Goal: Transaction & Acquisition: Purchase product/service

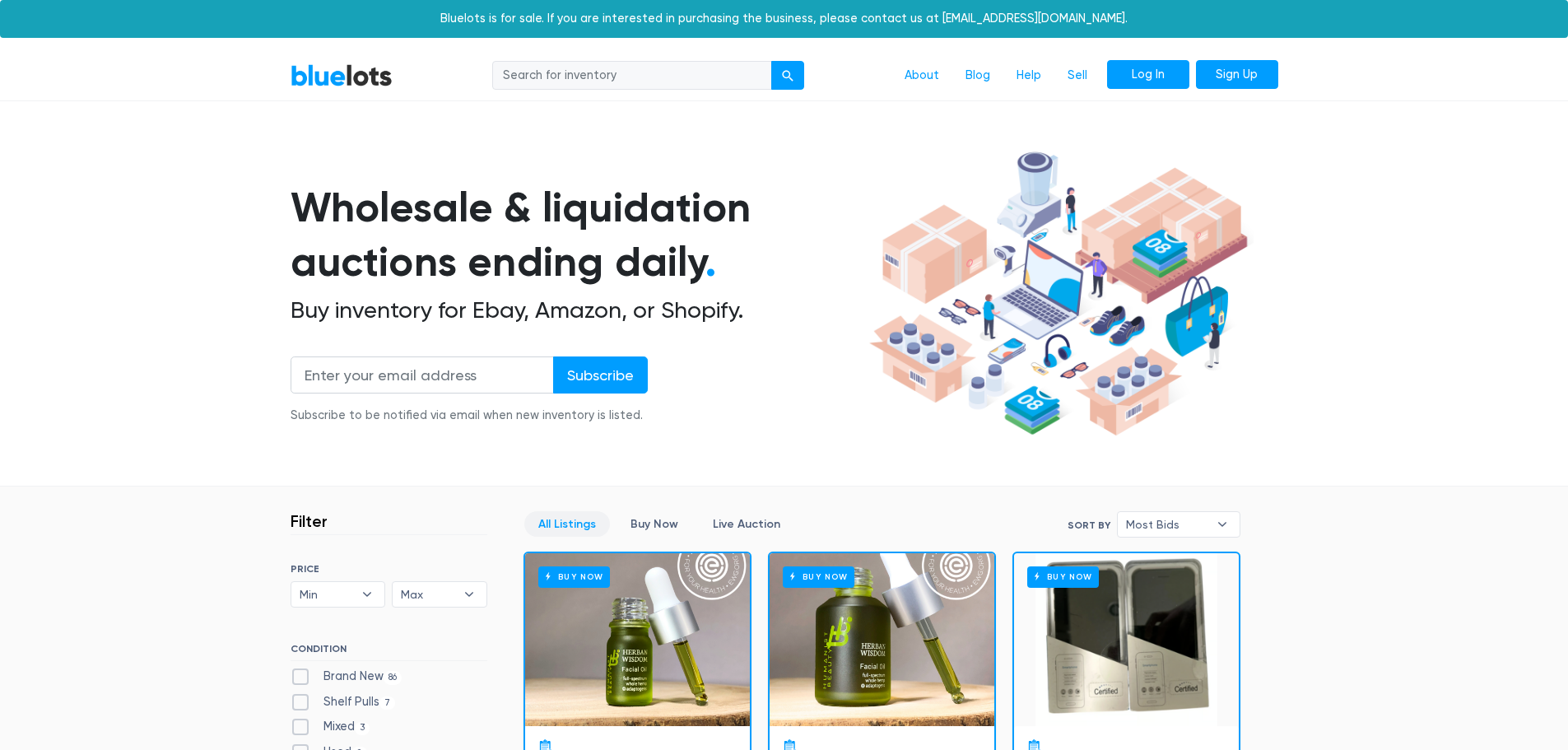
click at [1164, 83] on link "Log In" at bounding box center [1148, 74] width 82 height 29
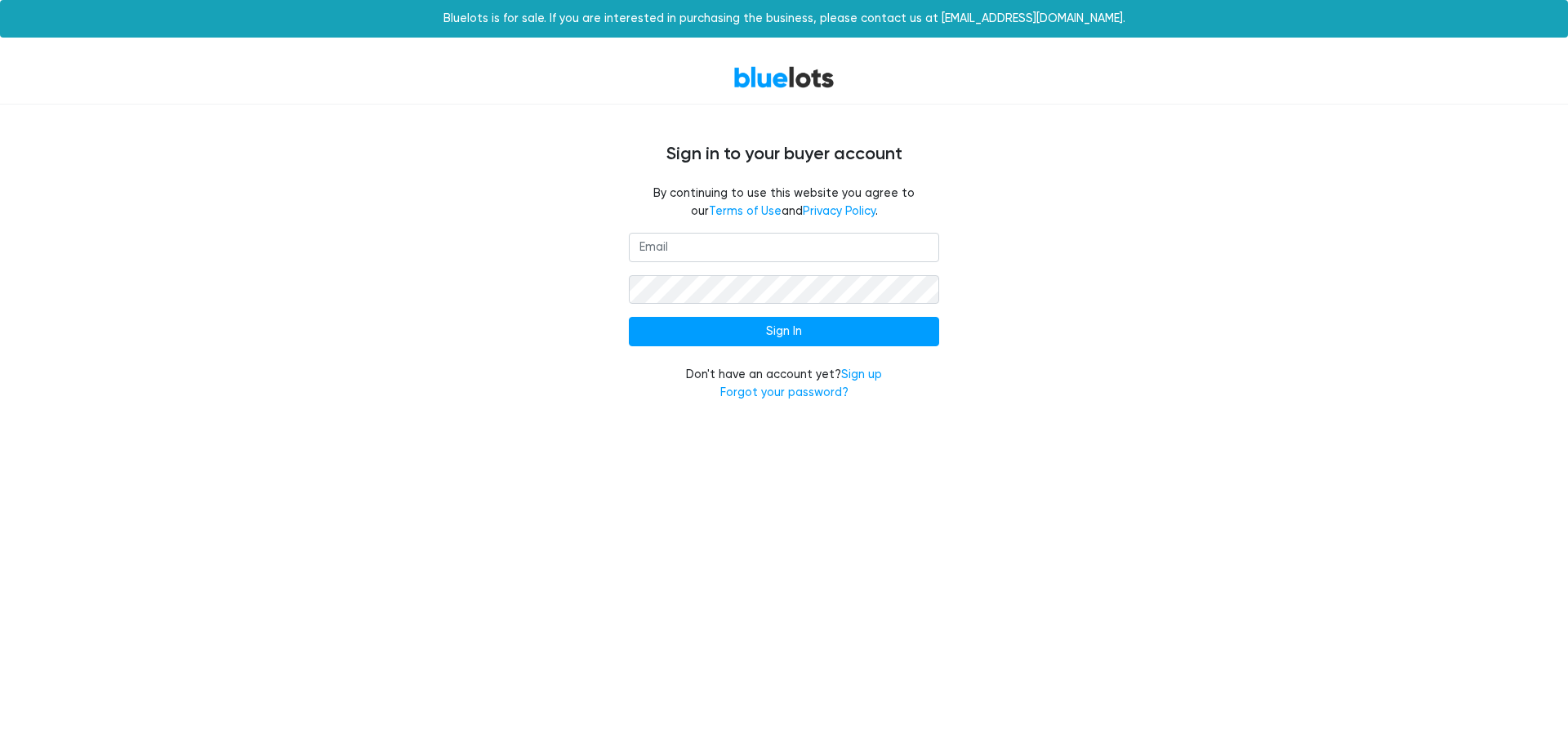
type input "porpora.aumenta@gmail.com"
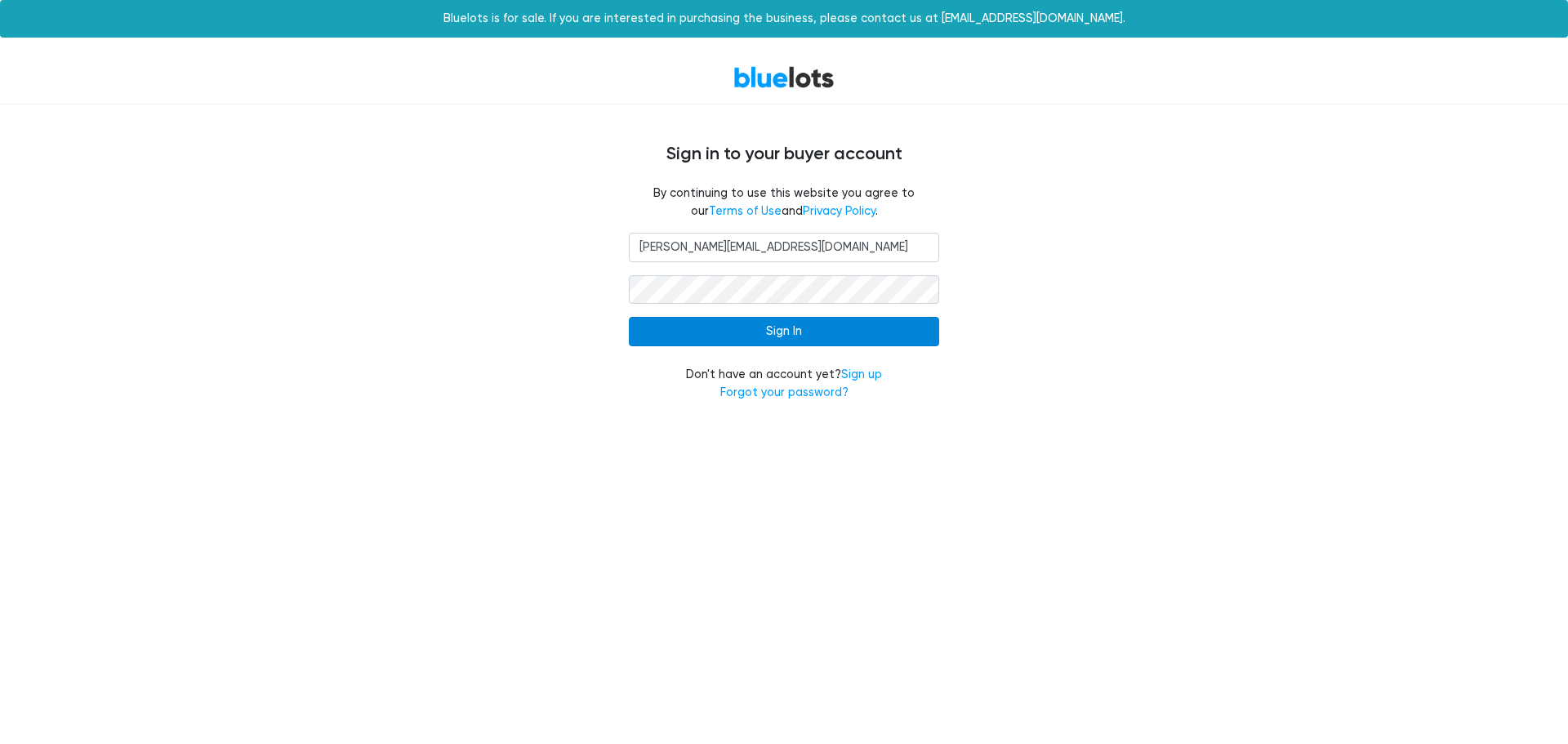
click at [777, 333] on input "Sign In" at bounding box center [784, 331] width 310 height 29
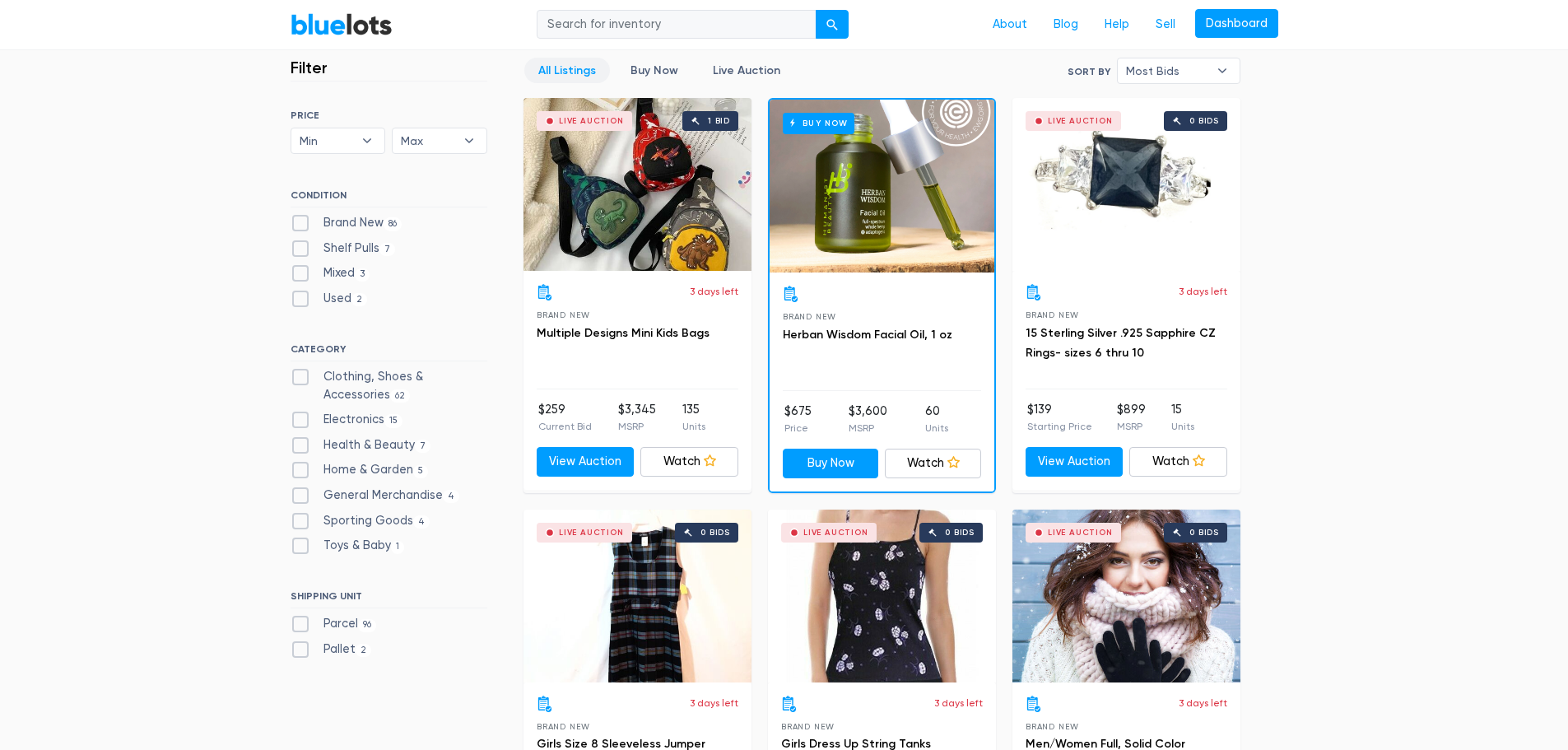
scroll to position [493, 0]
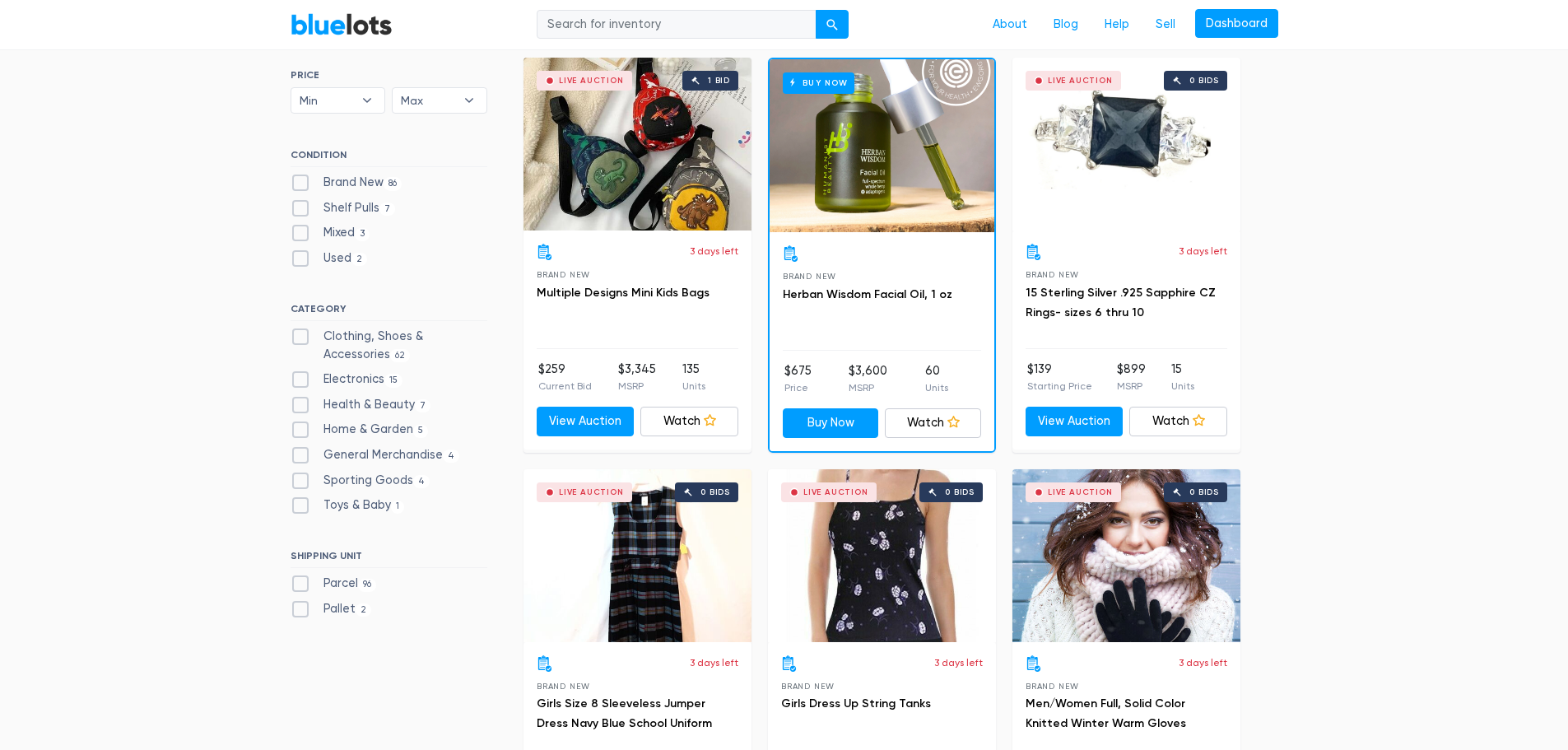
click at [298, 179] on label "Brand New 86" at bounding box center [347, 182] width 112 height 18
click at [298, 179] on New"] "Brand New 86" at bounding box center [295, 178] width 10 height 10
checkbox New"] "true"
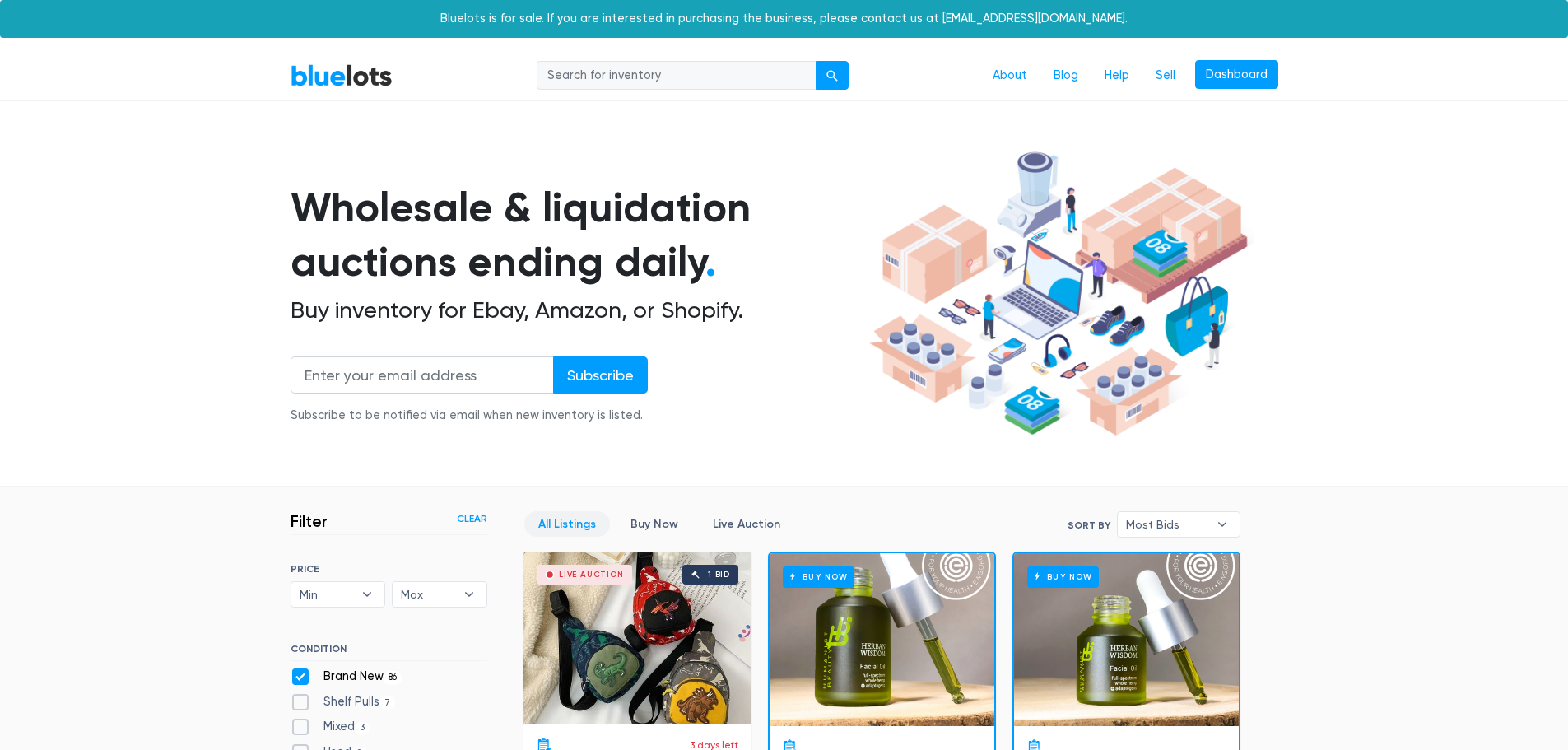
scroll to position [443, 0]
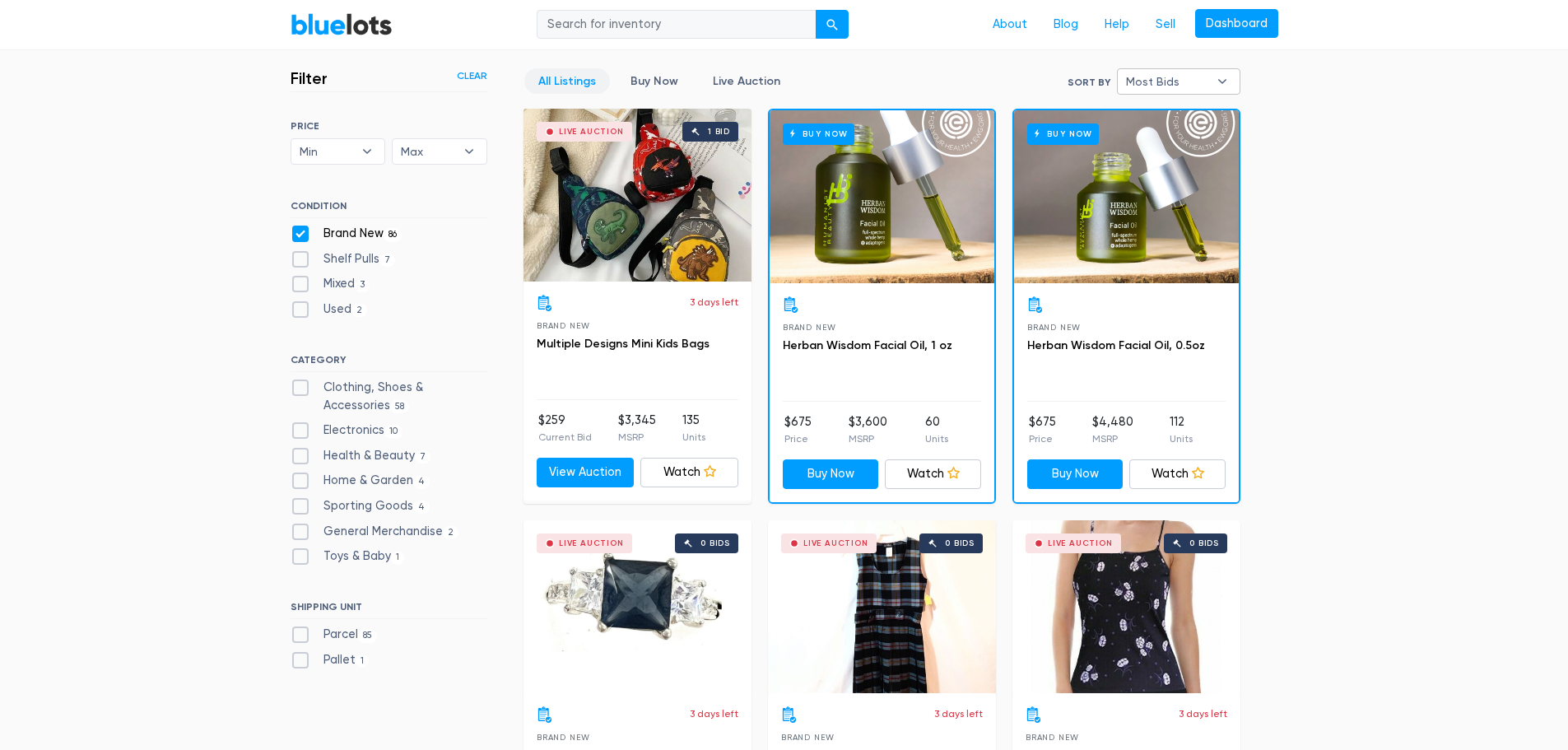
click at [1189, 78] on span "Most Bids" at bounding box center [1167, 81] width 82 height 25
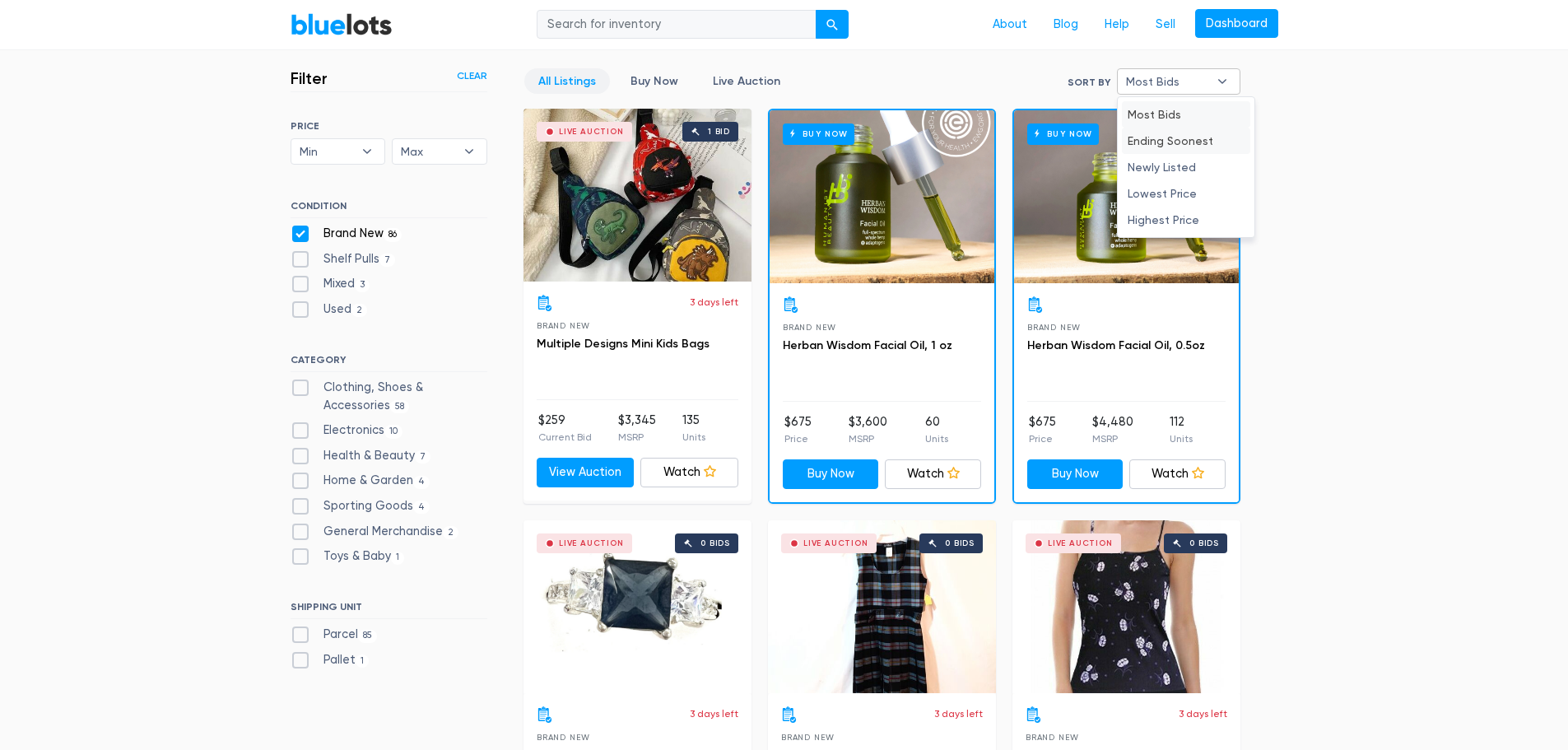
click at [1161, 147] on li "Ending Soonest" at bounding box center [1186, 141] width 129 height 27
select select "ending_soonest"
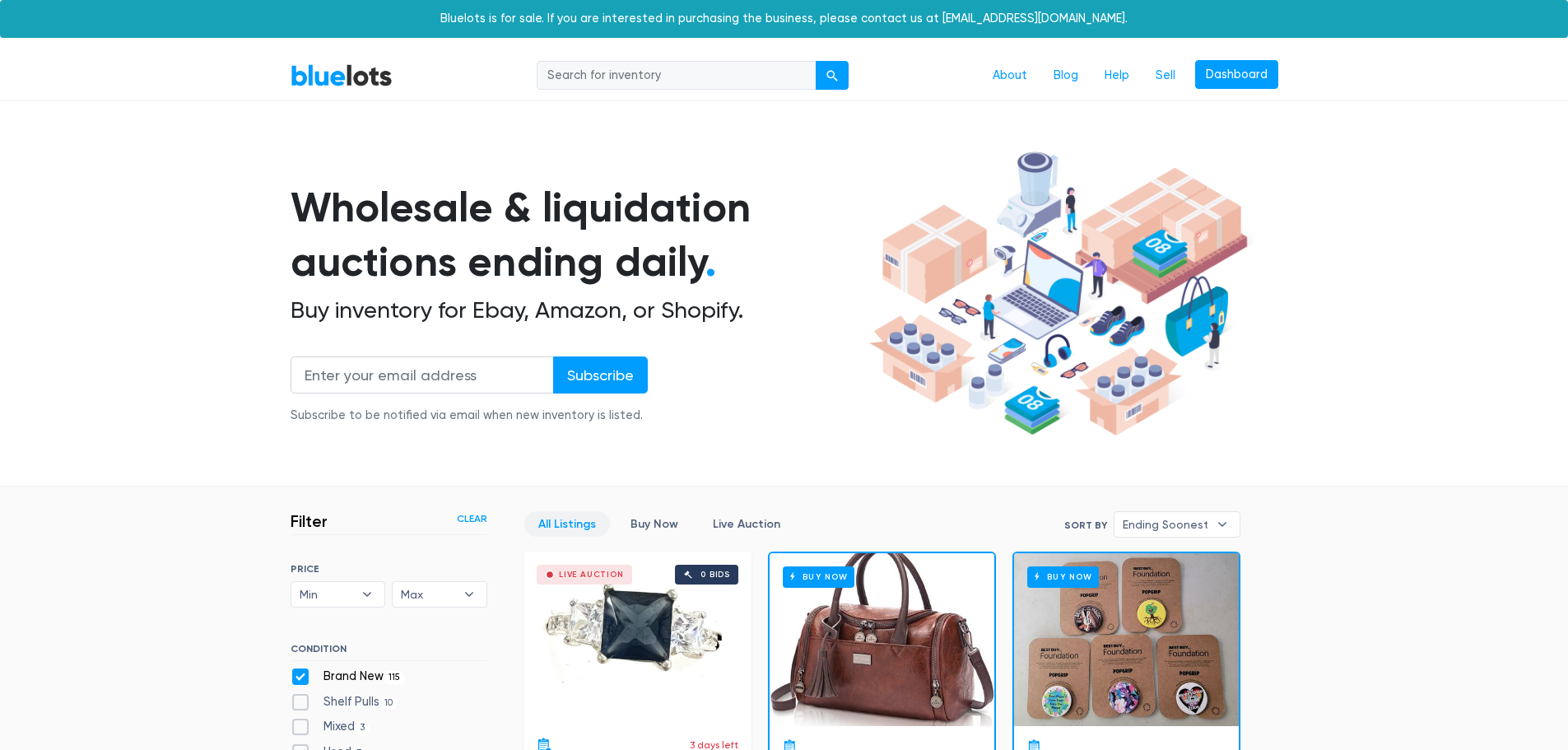
scroll to position [443, 0]
